Goal: Task Accomplishment & Management: Manage account settings

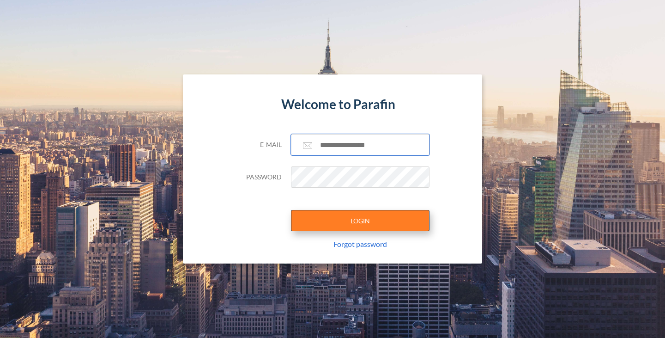
type input "**********"
click at [351, 225] on button "LOGIN" at bounding box center [360, 220] width 139 height 21
type input "**********"
